Goal: Task Accomplishment & Management: Use online tool/utility

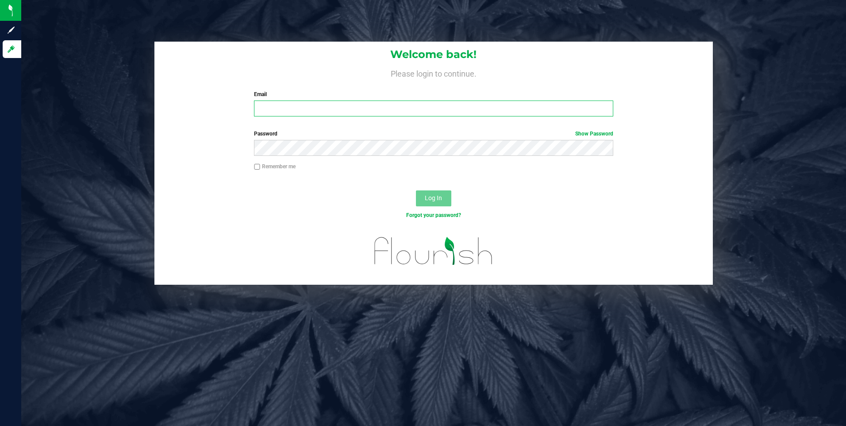
click at [331, 106] on input "Email" at bounding box center [433, 108] width 359 height 16
type input "[EMAIL_ADDRESS][DOMAIN_NAME]"
click at [416, 190] on button "Log In" at bounding box center [433, 198] width 35 height 16
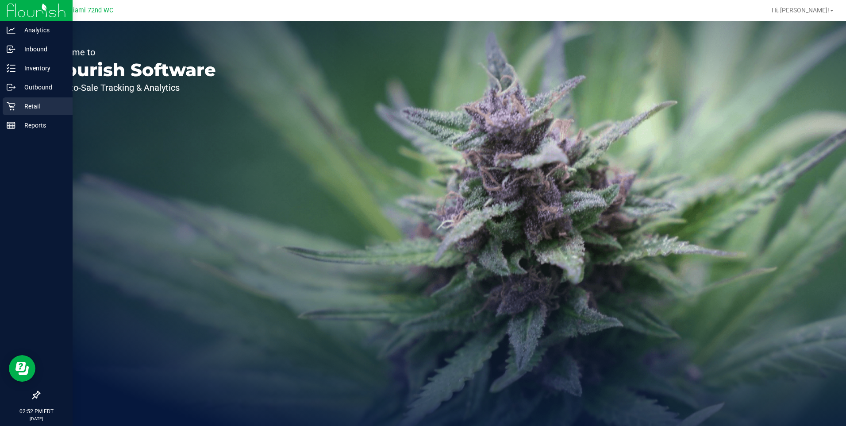
click at [14, 103] on icon at bounding box center [11, 106] width 9 height 9
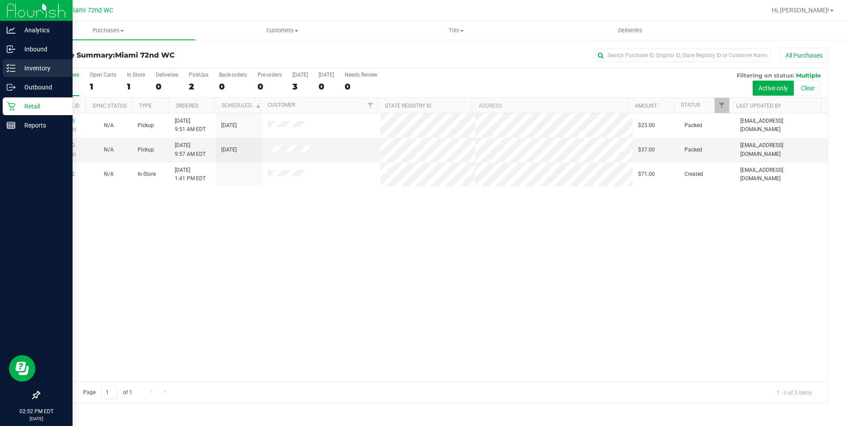
click at [15, 68] on icon at bounding box center [11, 68] width 9 height 9
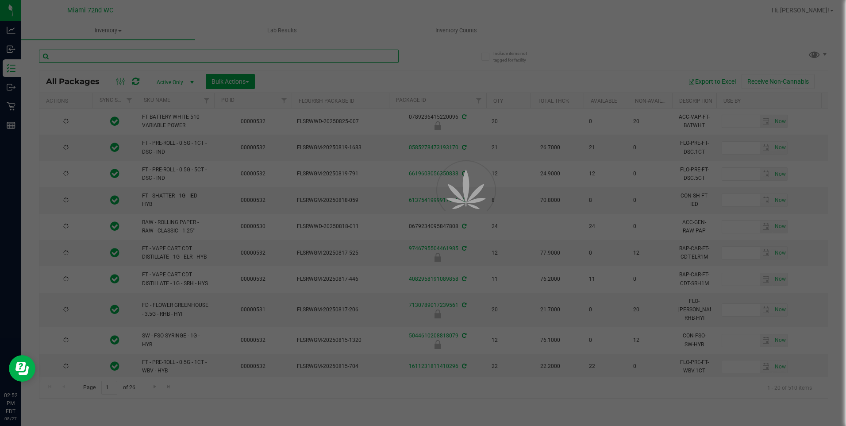
click at [163, 58] on input "text" at bounding box center [219, 56] width 360 height 13
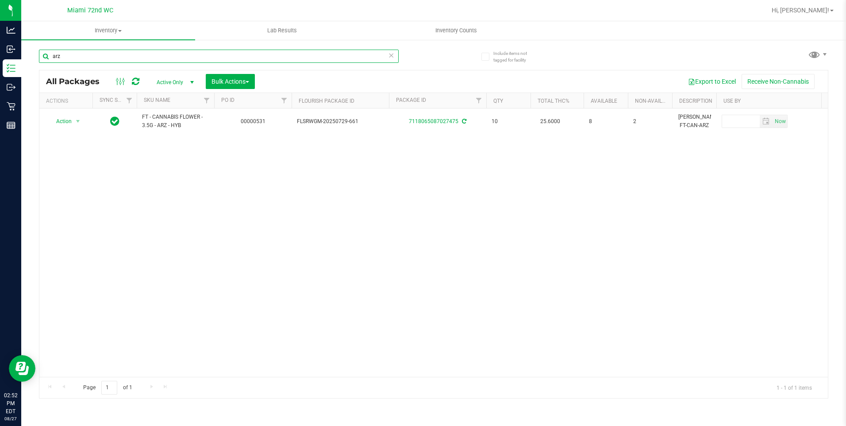
type input "arz"
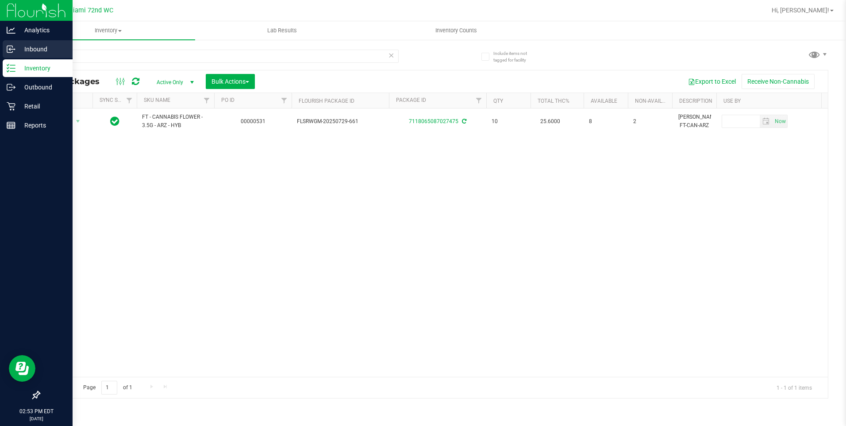
click at [20, 48] on p "Inbound" at bounding box center [41, 49] width 53 height 11
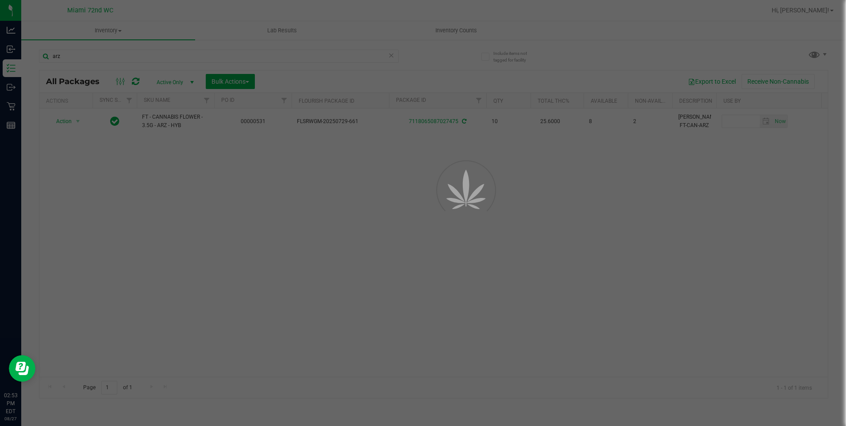
click at [346, 272] on div at bounding box center [423, 213] width 846 height 426
click at [343, 273] on div at bounding box center [423, 213] width 846 height 426
click at [332, 275] on div at bounding box center [423, 213] width 846 height 426
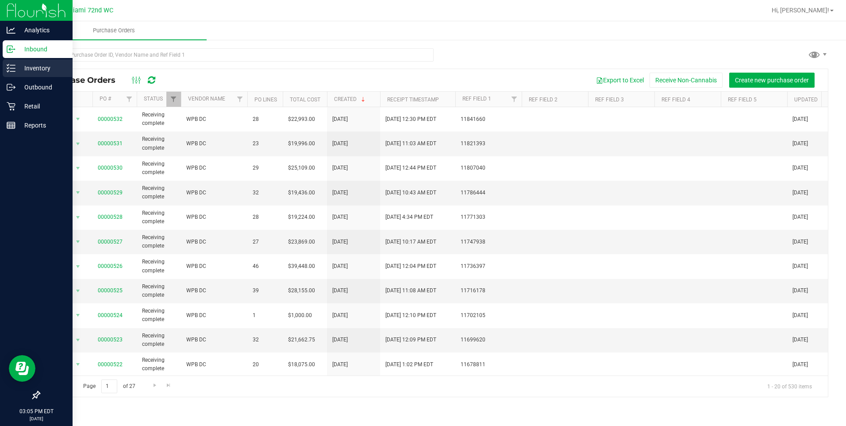
click at [16, 73] on p "Inventory" at bounding box center [41, 68] width 53 height 11
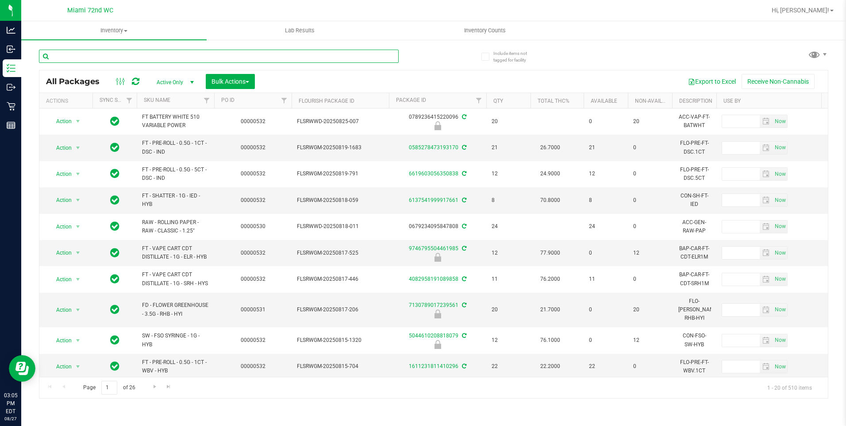
click at [205, 55] on input "text" at bounding box center [219, 56] width 360 height 13
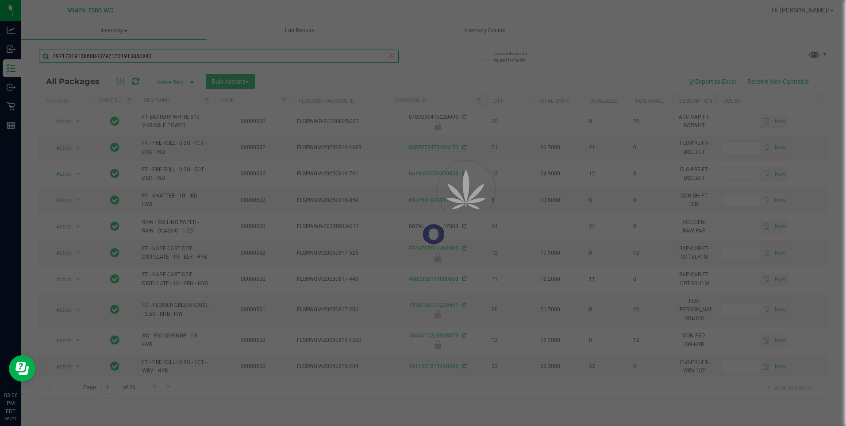
type input "79717319138608437971731913860843"
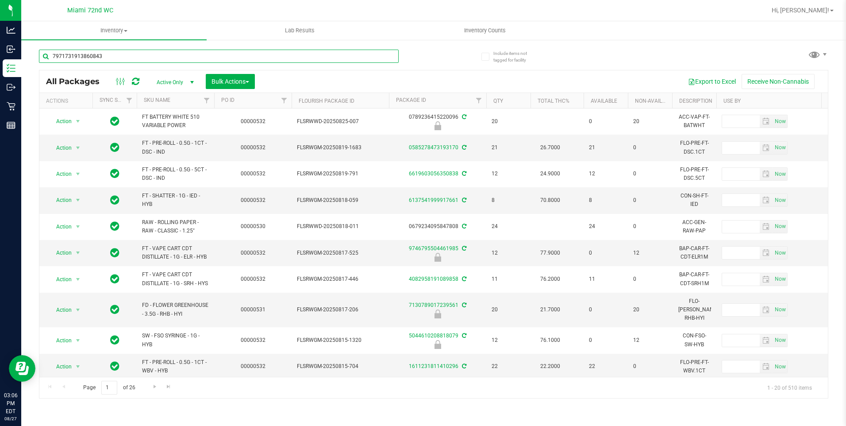
type input "7971731913860843"
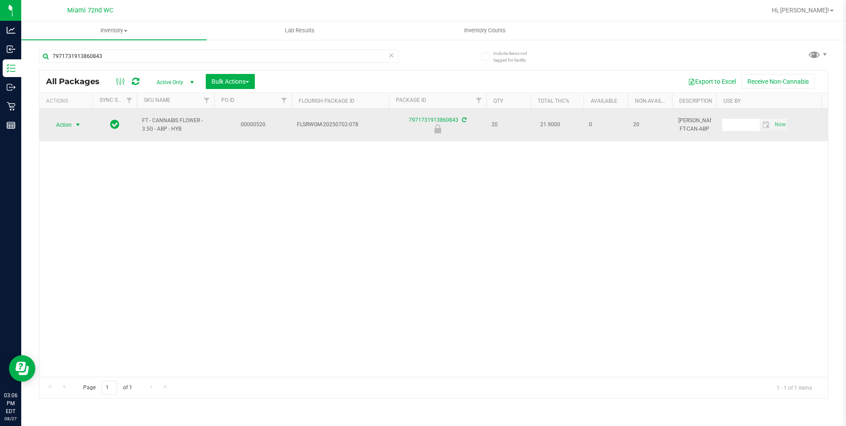
click at [65, 119] on span "Action" at bounding box center [60, 125] width 24 height 12
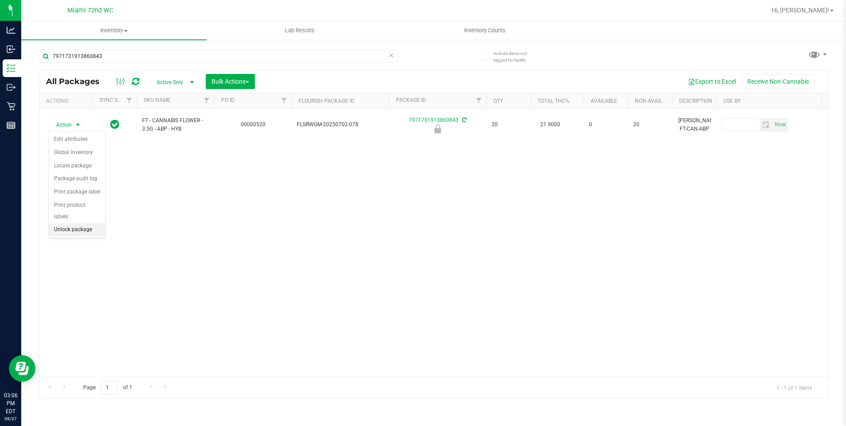
click at [74, 223] on li "Unlock package" at bounding box center [77, 229] width 57 height 13
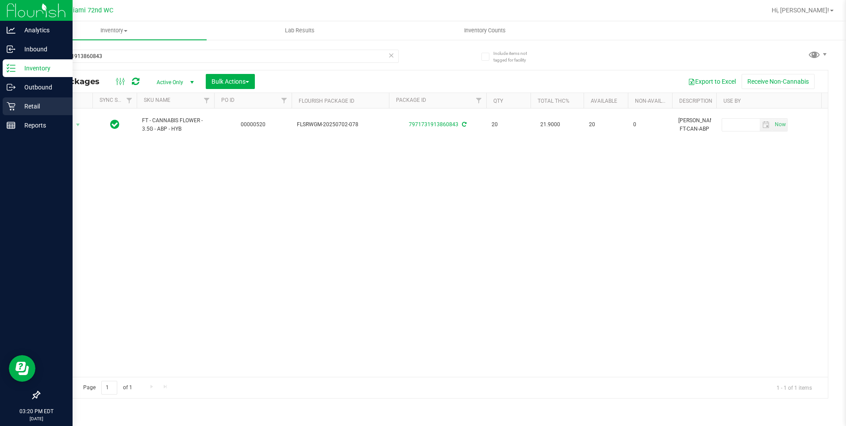
click at [7, 108] on icon at bounding box center [11, 106] width 9 height 9
